Goal: Use online tool/utility: Utilize a website feature to perform a specific function

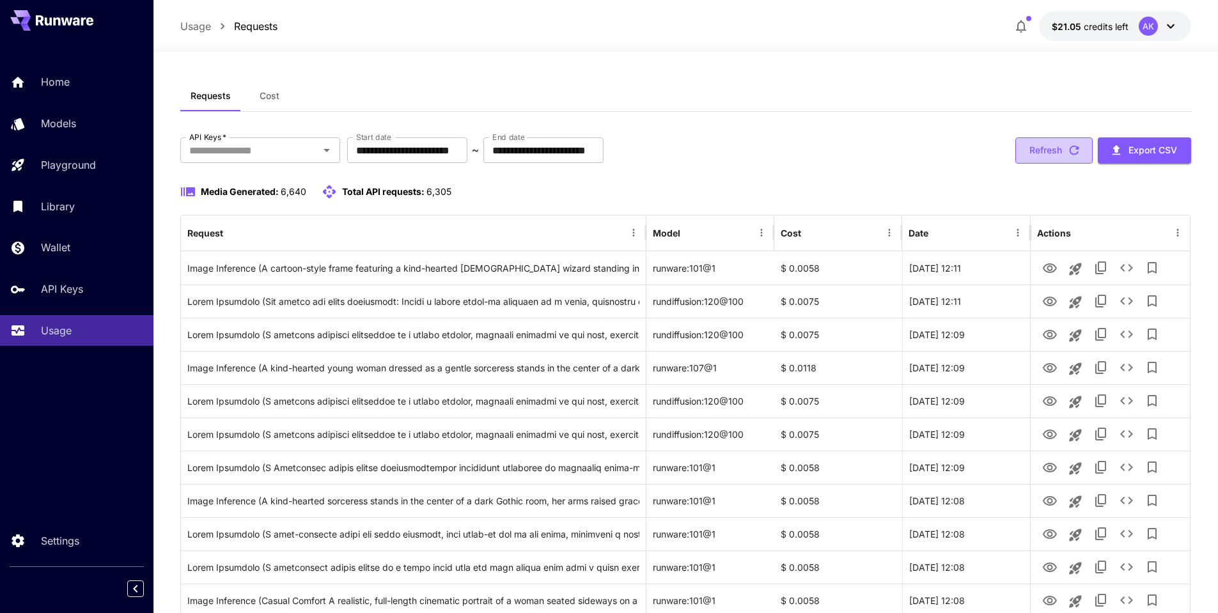
click at [1062, 151] on button "Refresh" at bounding box center [1054, 150] width 77 height 26
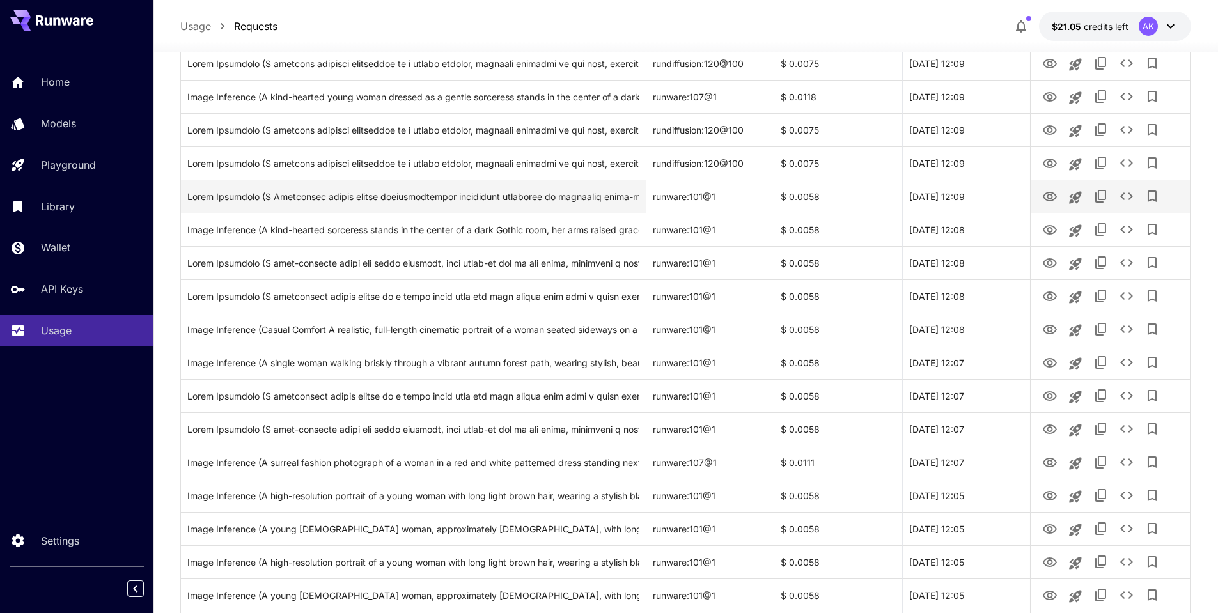
scroll to position [1374, 0]
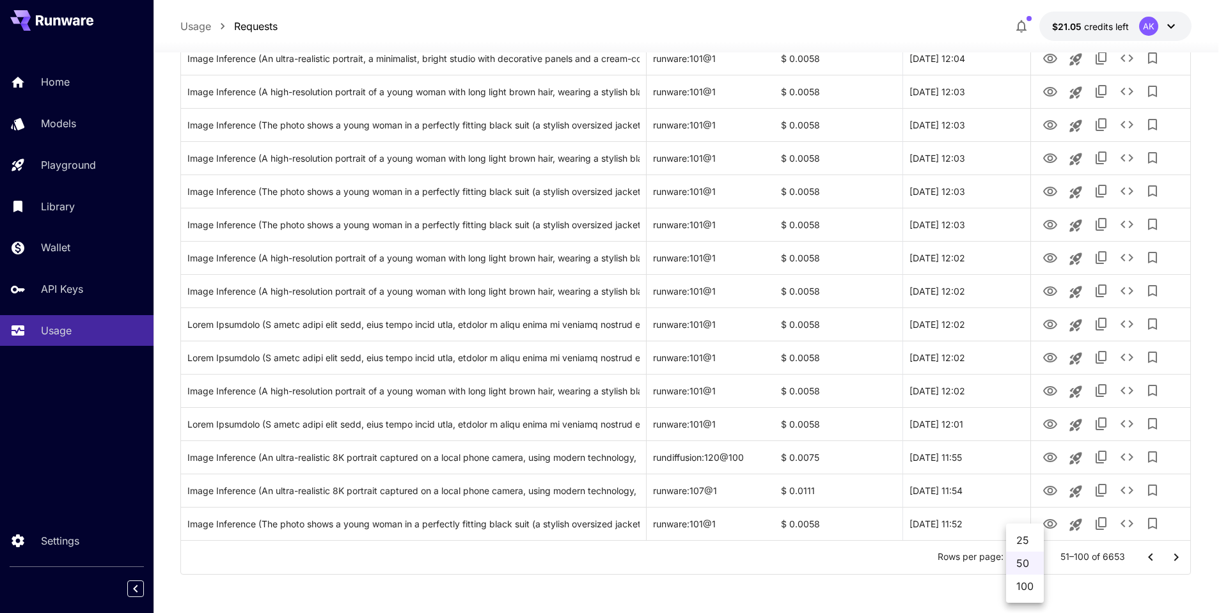
click at [1080, 585] on div at bounding box center [614, 306] width 1228 height 613
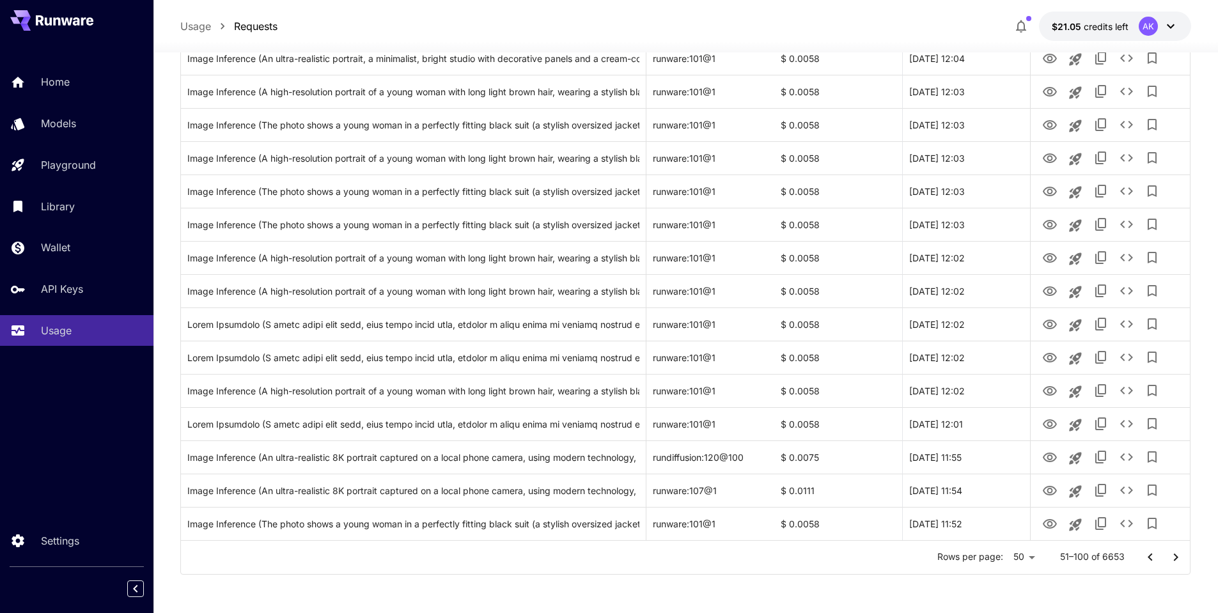
click at [1150, 556] on icon "Go to previous page" at bounding box center [1150, 557] width 15 height 15
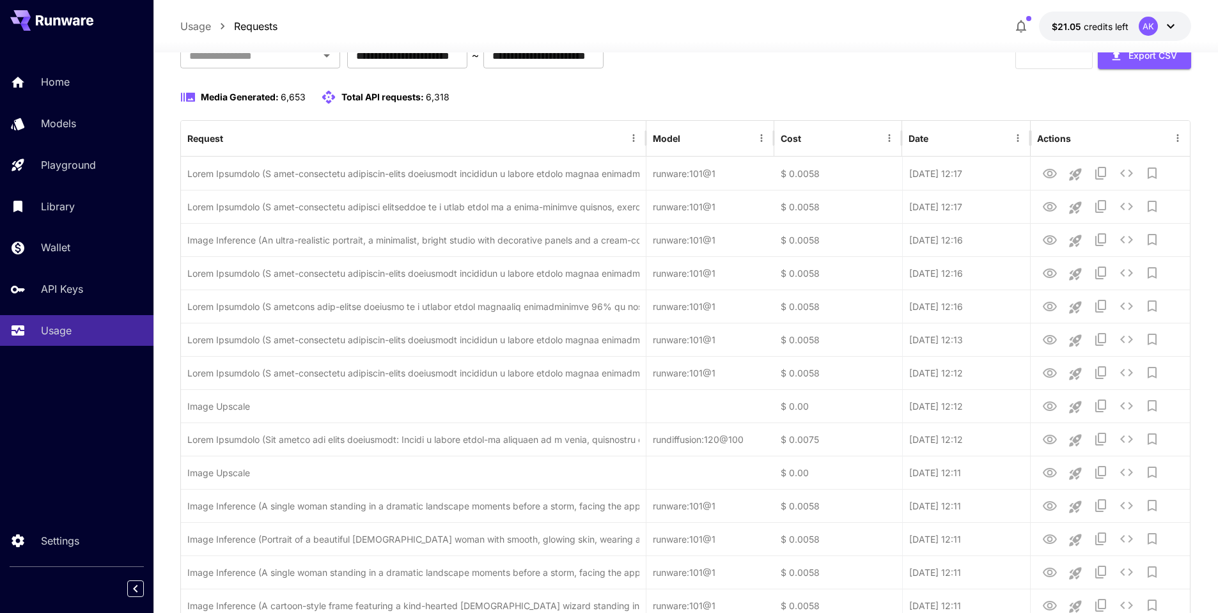
scroll to position [0, 0]
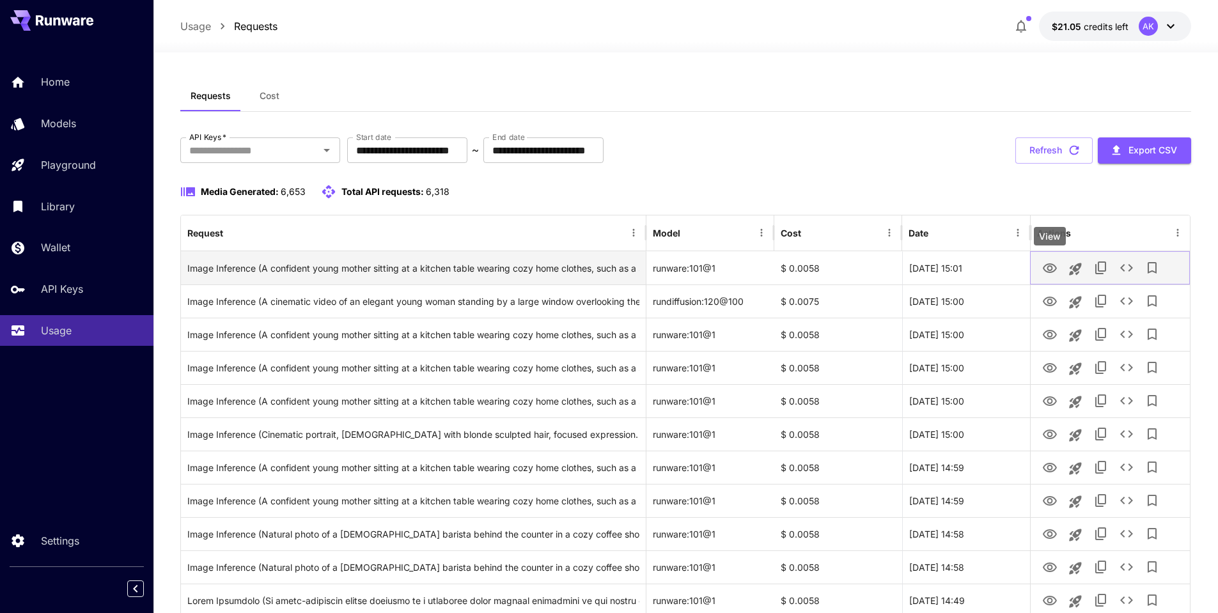
click at [1051, 268] on icon "View" at bounding box center [1049, 268] width 15 height 15
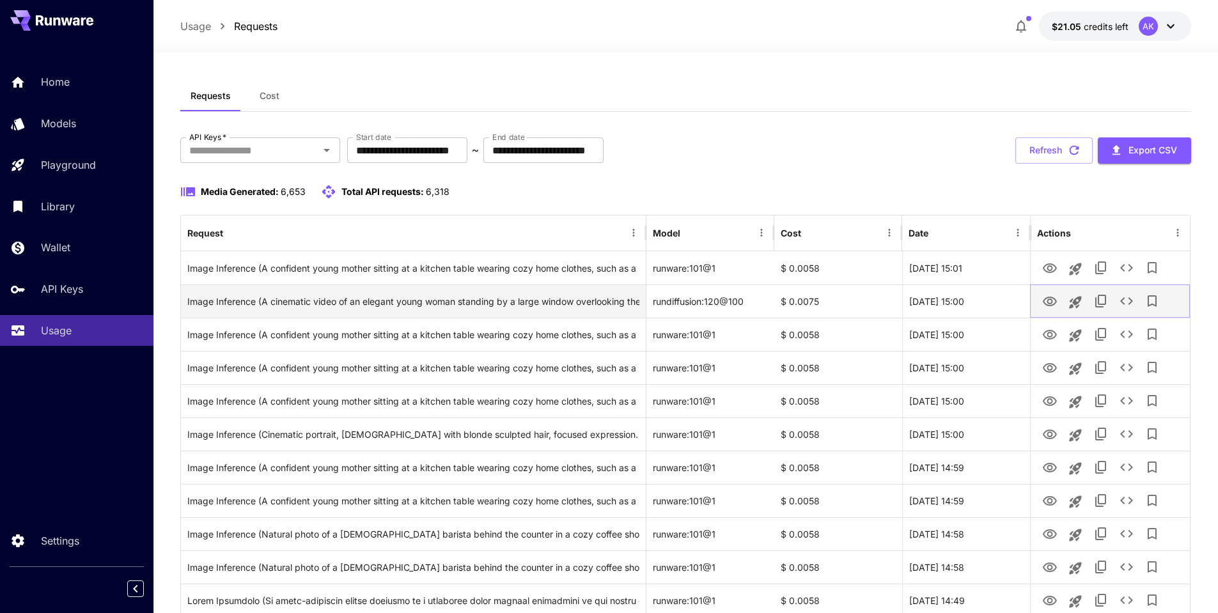
click at [1050, 299] on icon "View" at bounding box center [1050, 302] width 14 height 10
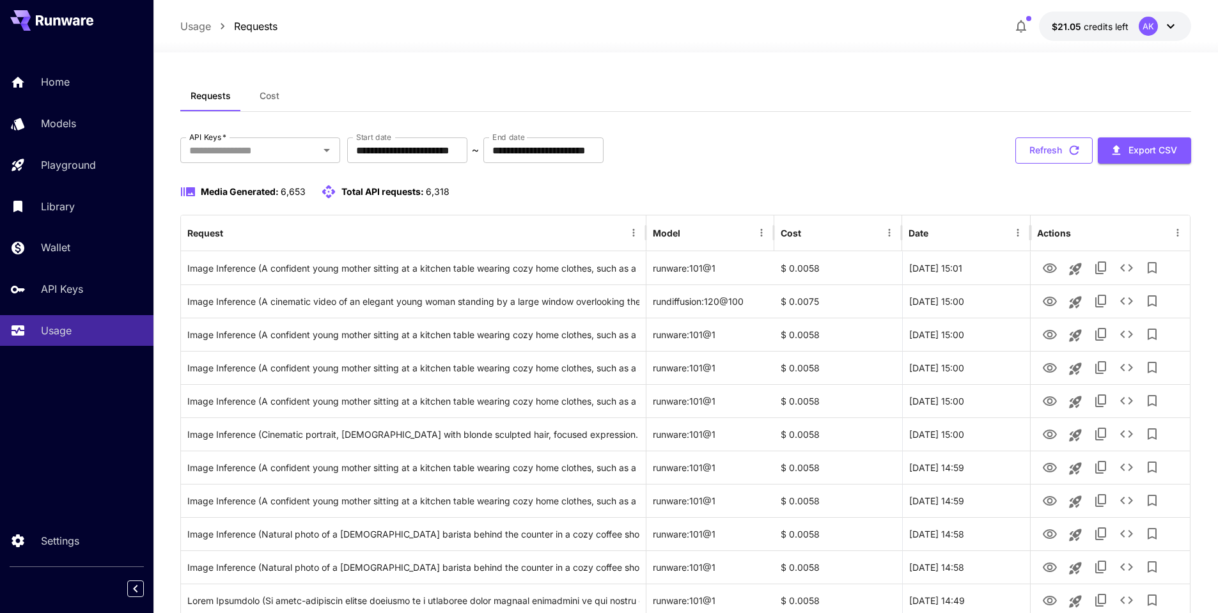
click at [1063, 153] on button "Refresh" at bounding box center [1054, 150] width 77 height 26
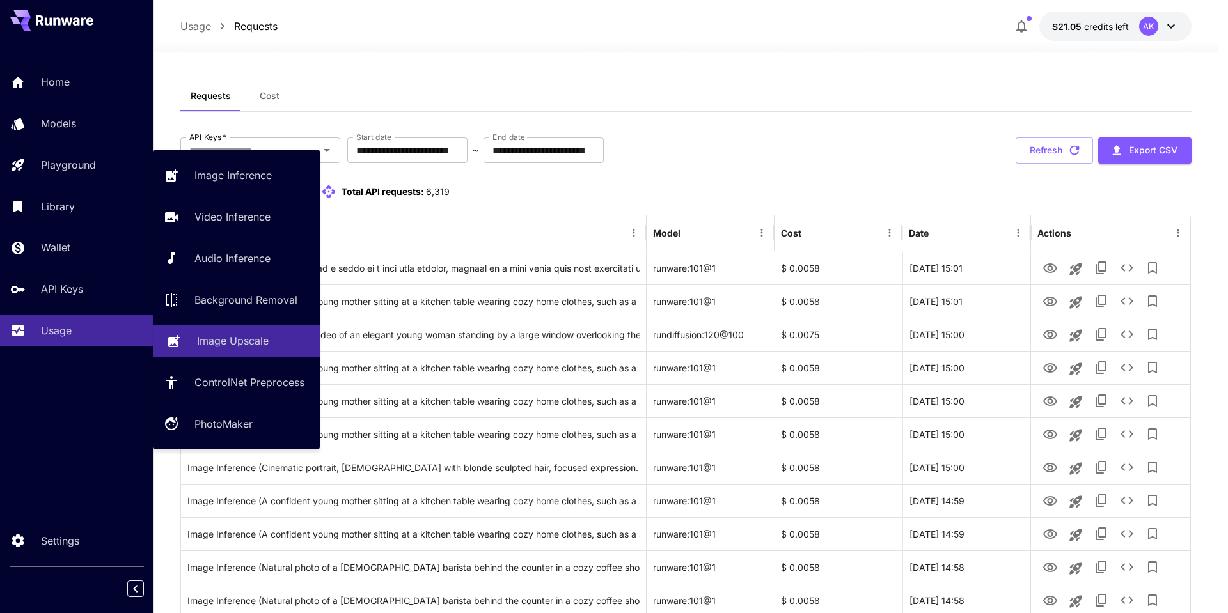
click at [221, 341] on p "Image Upscale" at bounding box center [233, 340] width 72 height 15
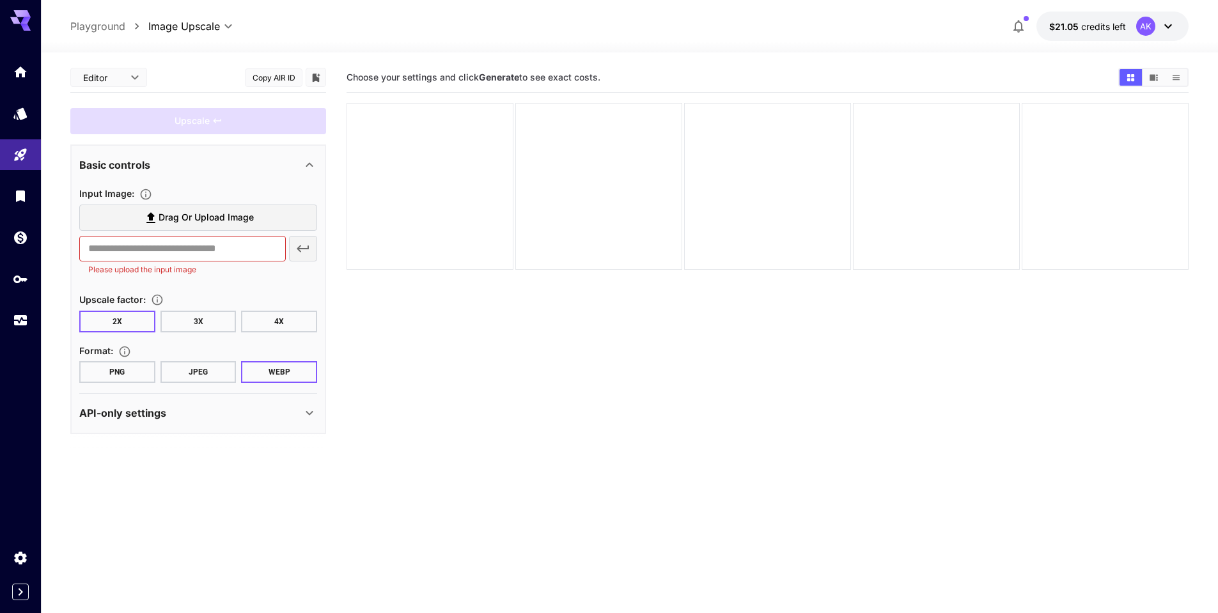
click at [198, 371] on button "JPEG" at bounding box center [199, 372] width 76 height 22
click at [219, 219] on span "Drag or upload image" at bounding box center [206, 218] width 95 height 16
click at [0, 0] on input "Drag or upload image" at bounding box center [0, 0] width 0 height 0
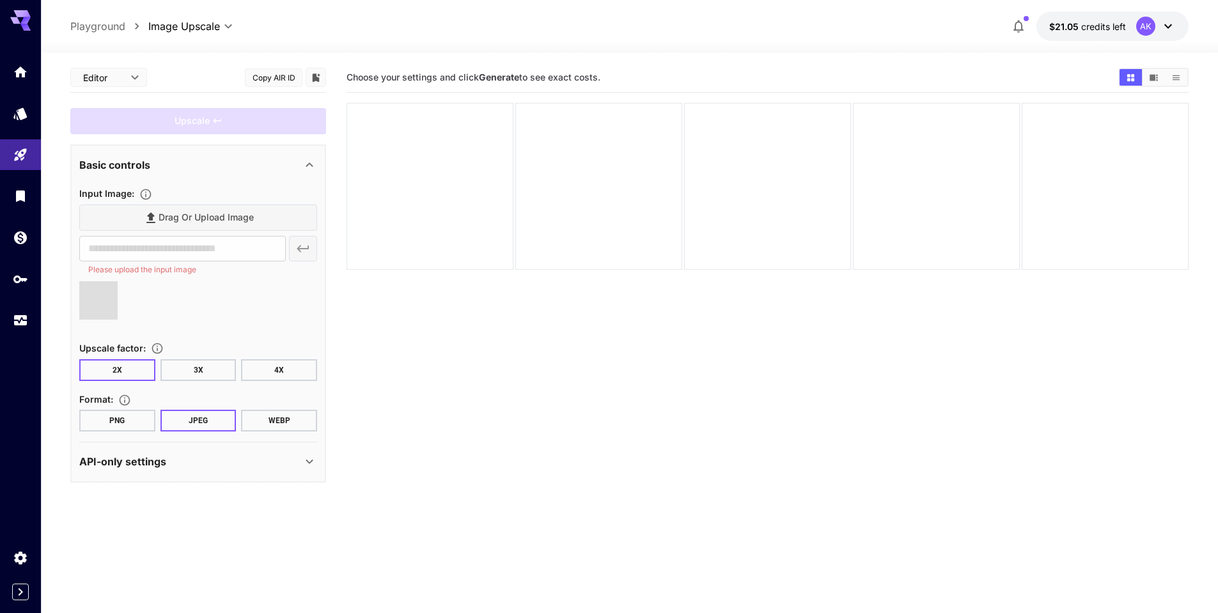
type input "**********"
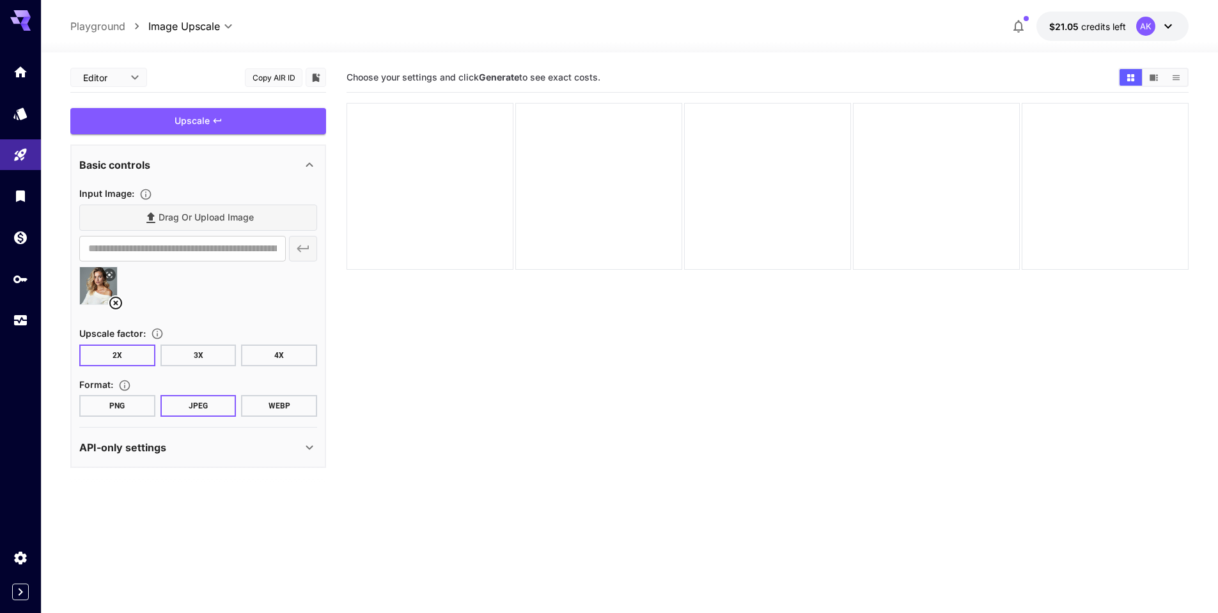
click at [229, 118] on div "Upscale" at bounding box center [198, 121] width 256 height 26
